Goal: Task Accomplishment & Management: Manage account settings

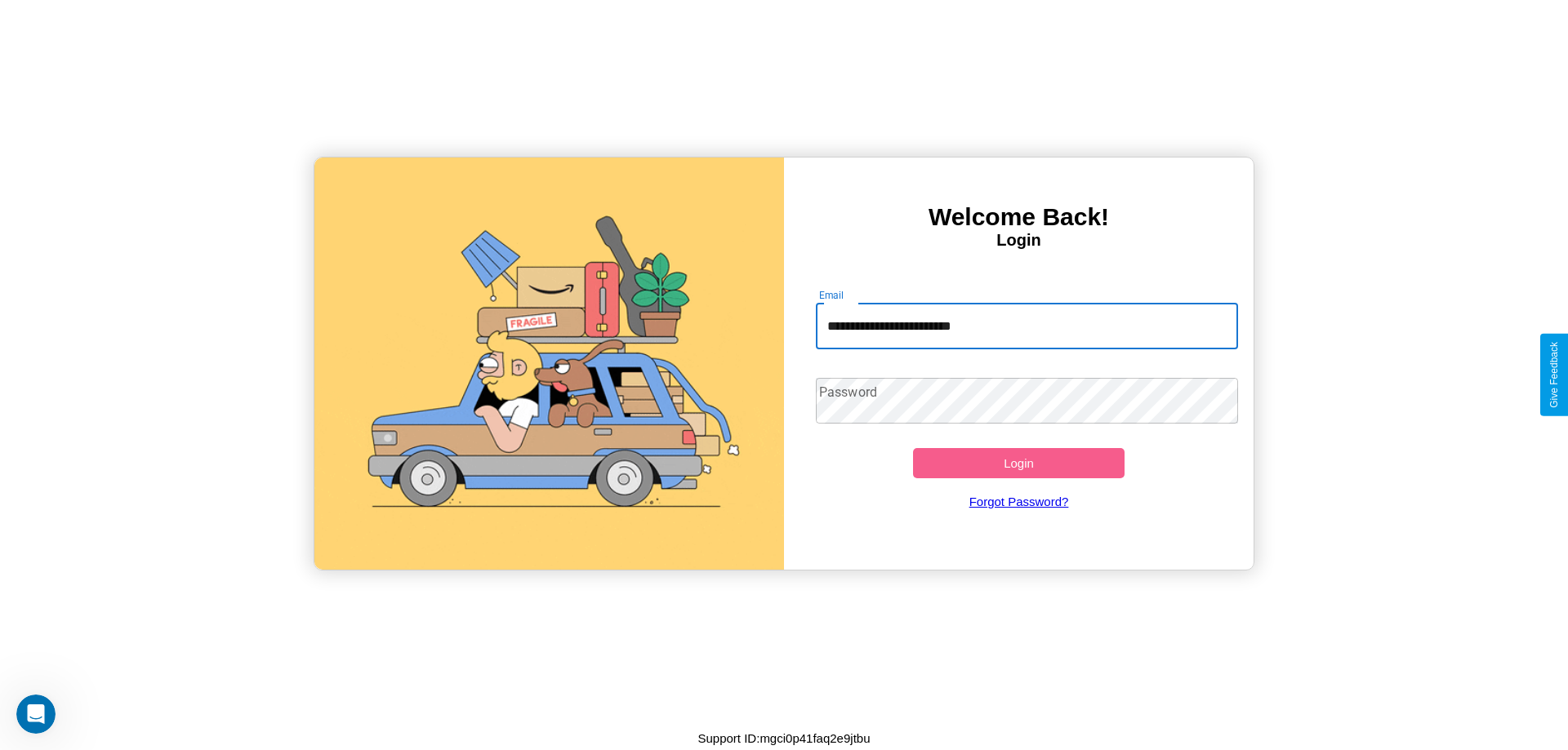
type input "**********"
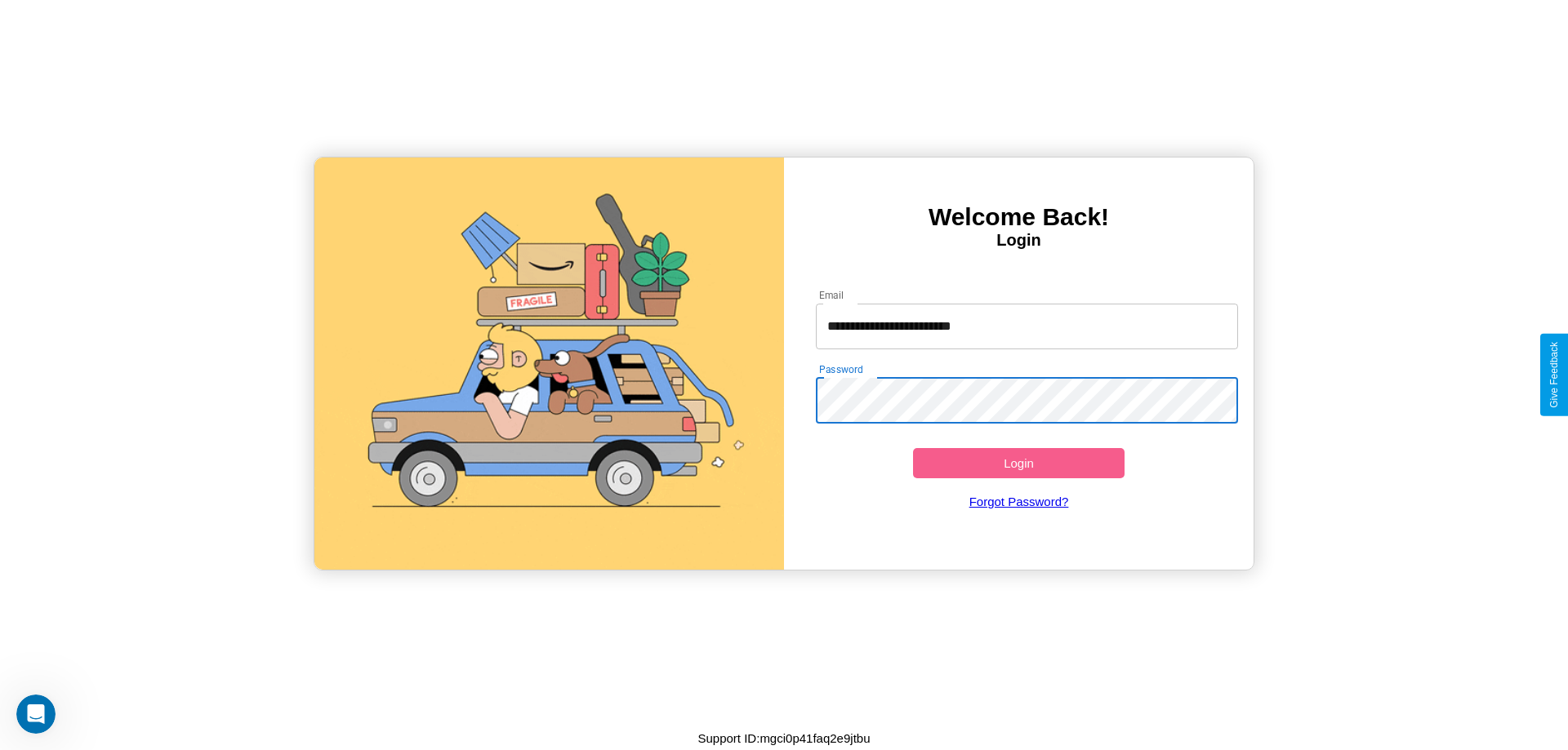
click at [1018, 463] on button "Login" at bounding box center [1018, 463] width 211 height 30
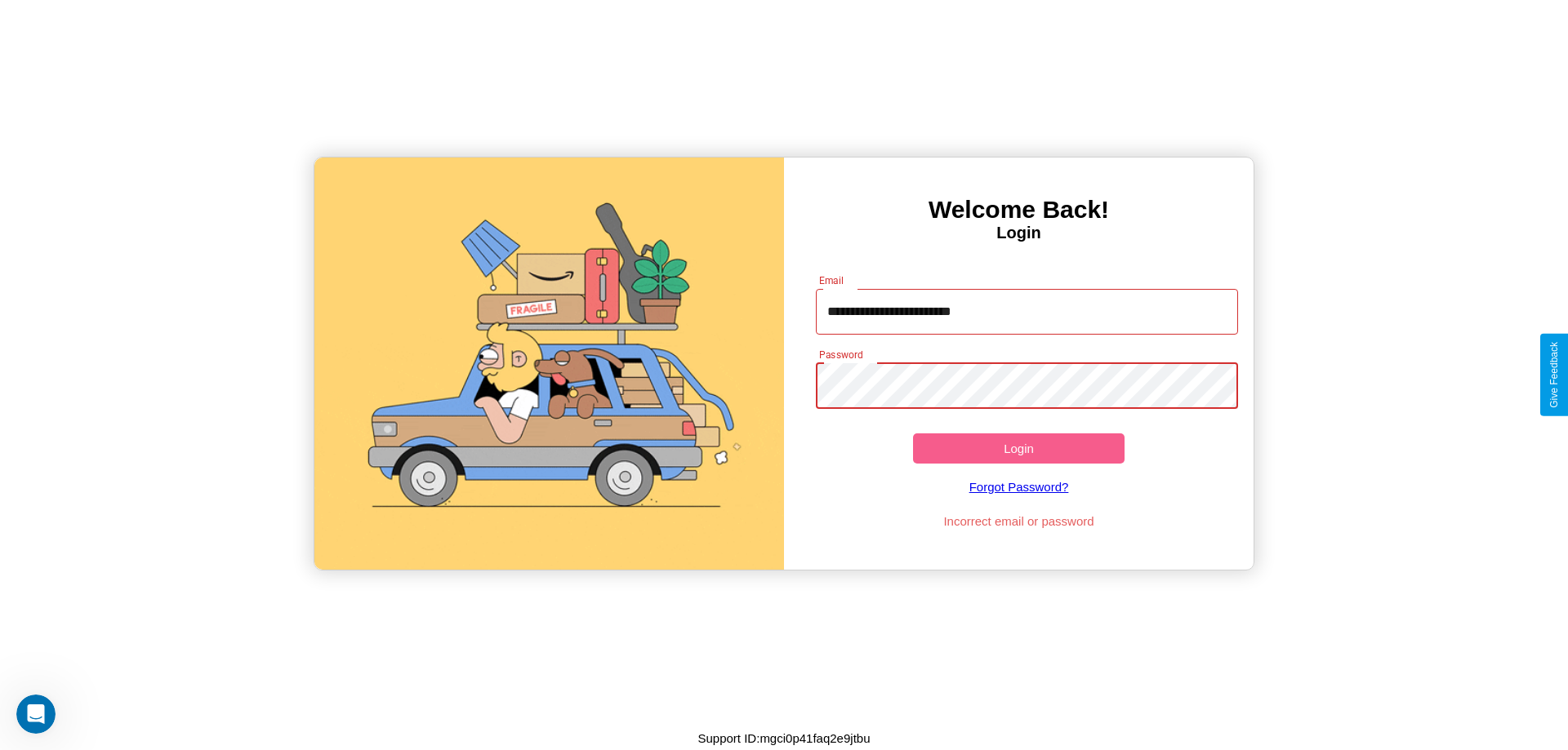
click at [1018, 448] on button "Login" at bounding box center [1018, 448] width 211 height 30
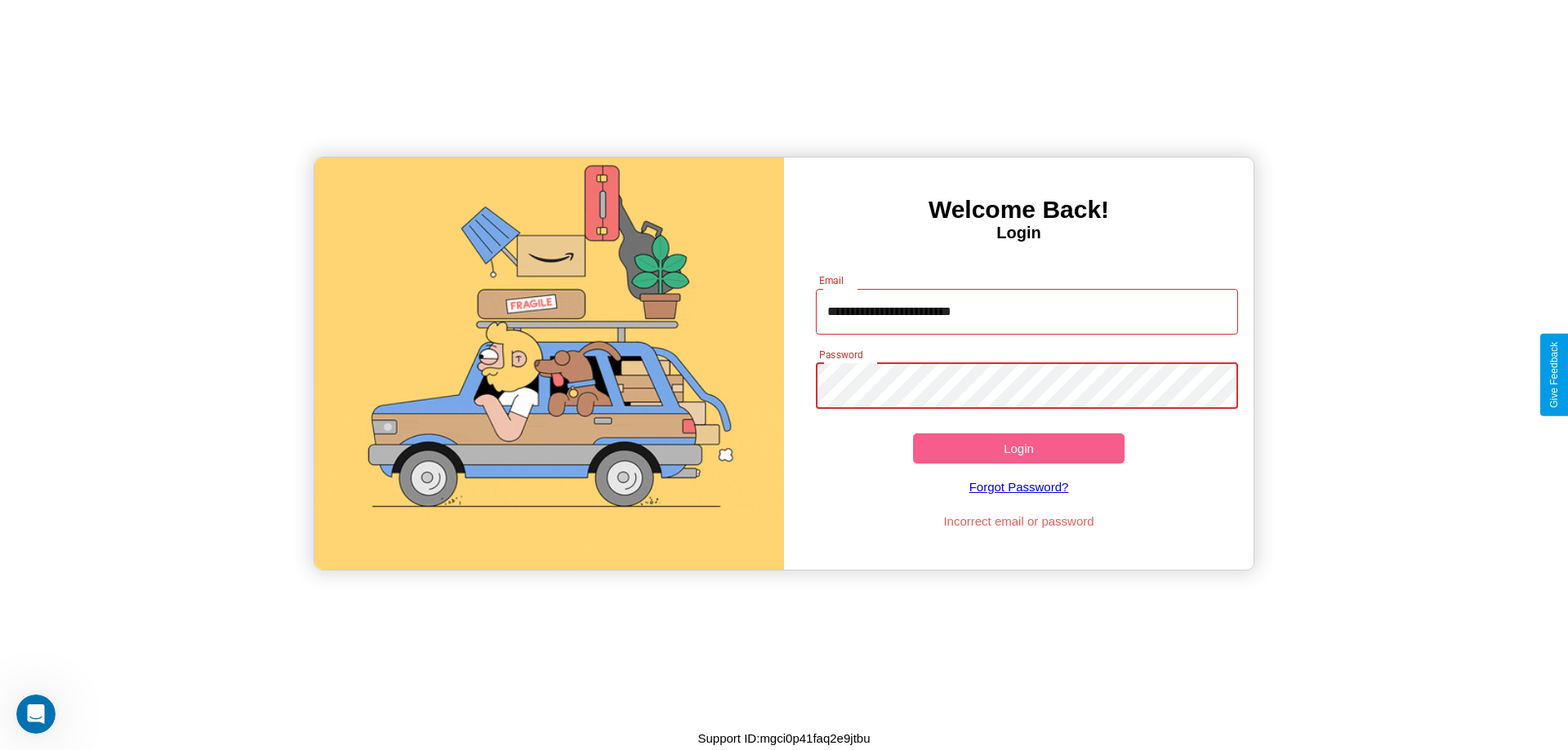
click at [1018, 448] on button "Login" at bounding box center [1018, 448] width 211 height 30
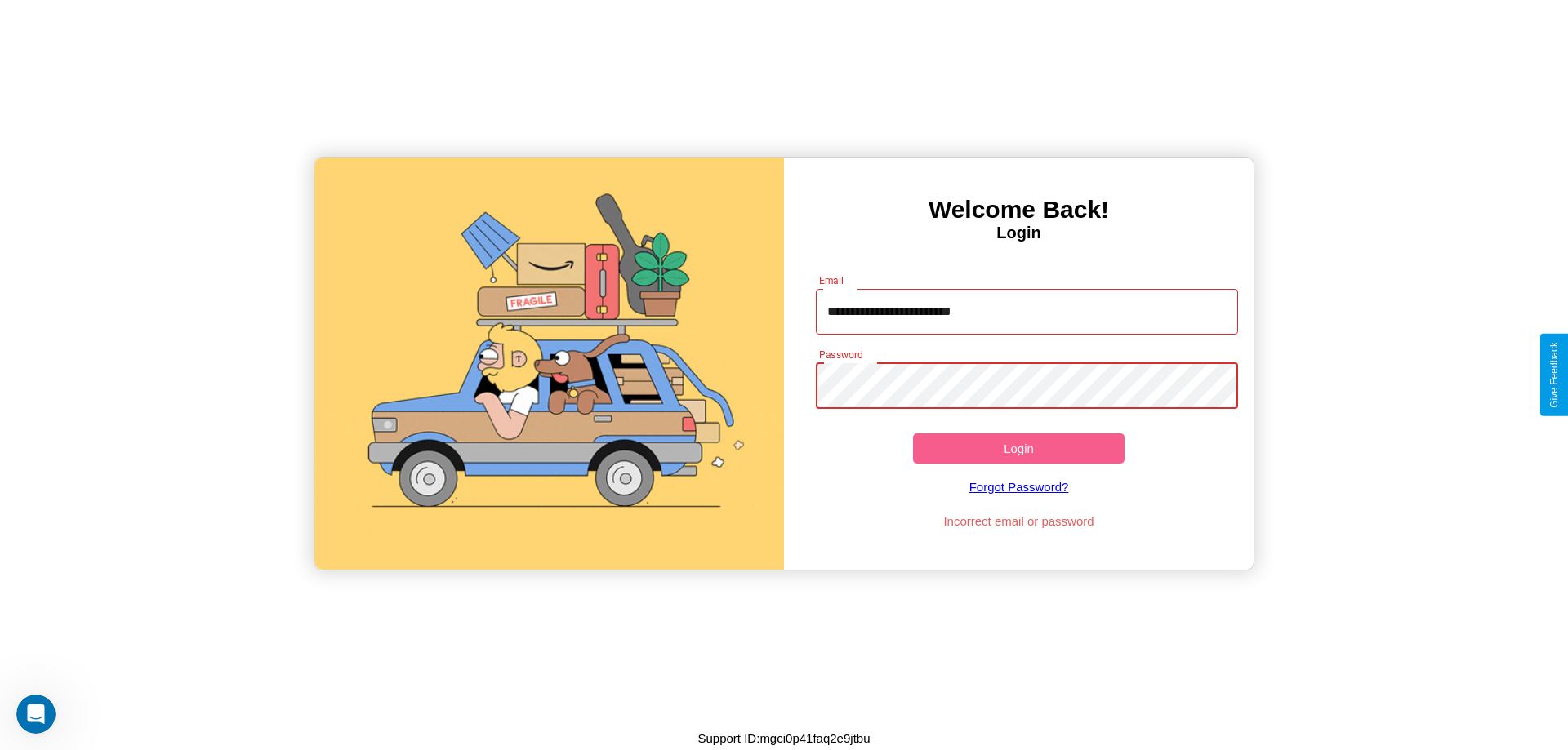
click at [1018, 448] on button "Login" at bounding box center [1018, 448] width 211 height 30
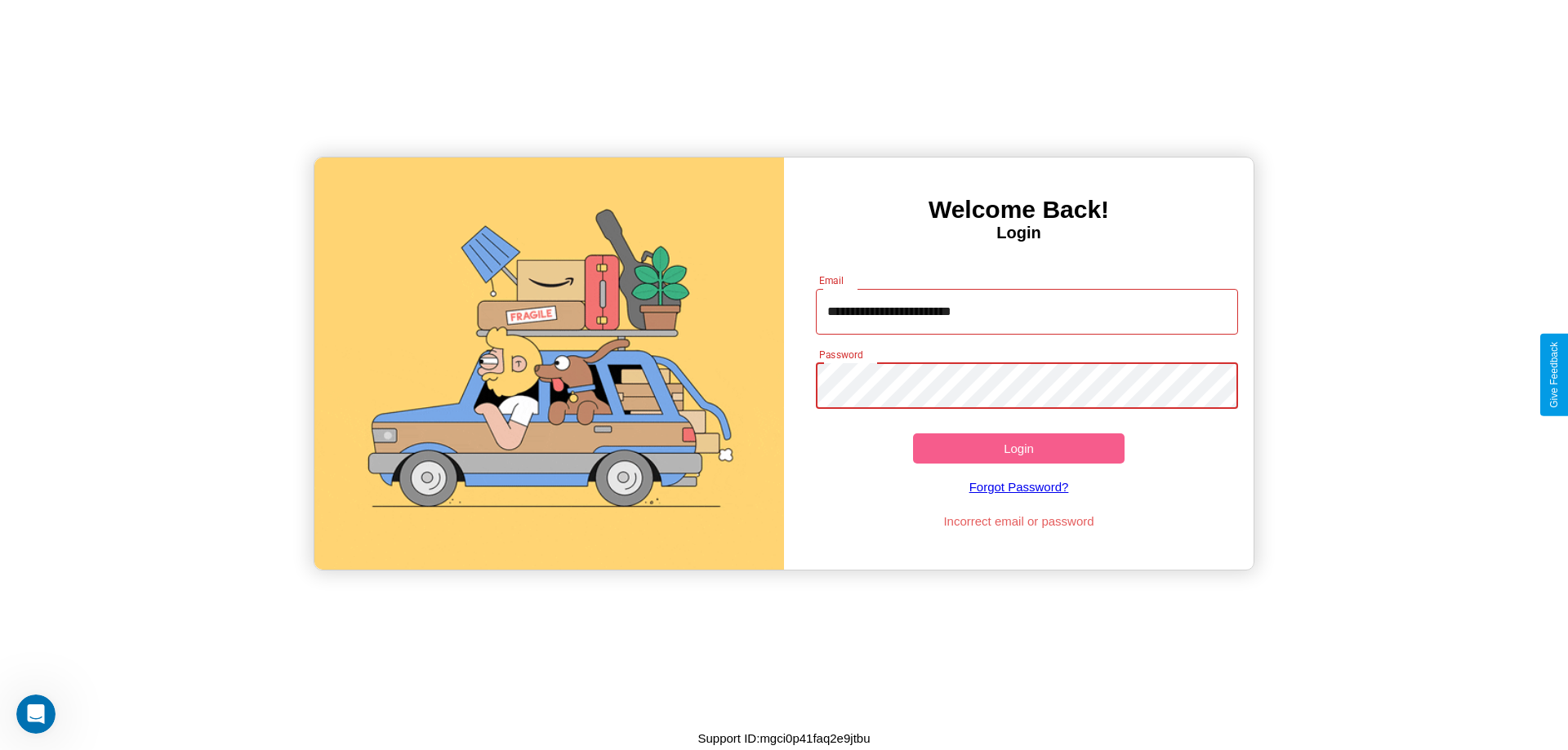
click at [1018, 448] on button "Login" at bounding box center [1018, 448] width 211 height 30
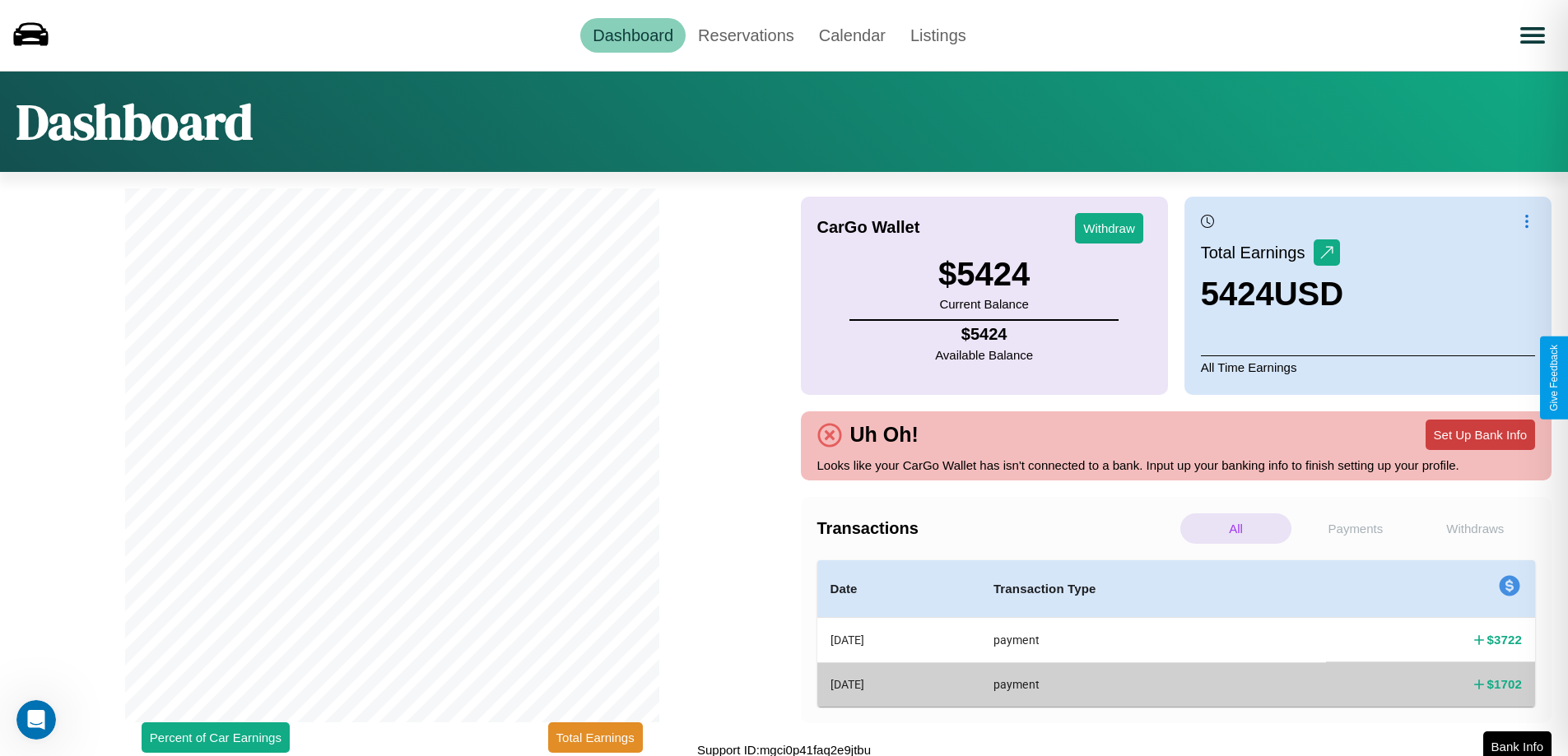
click at [1480, 434] on button "Set Up Bank Info" at bounding box center [1480, 435] width 110 height 30
